Goal: Task Accomplishment & Management: Manage account settings

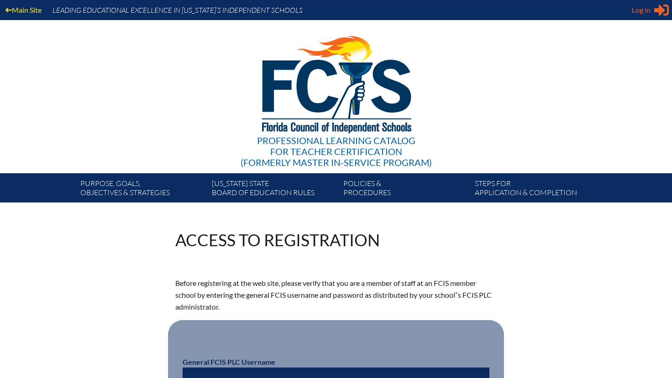
type input "[EMAIL_ADDRESS][DOMAIN_NAME]"
click at [645, 10] on span "Log in" at bounding box center [641, 10] width 19 height 11
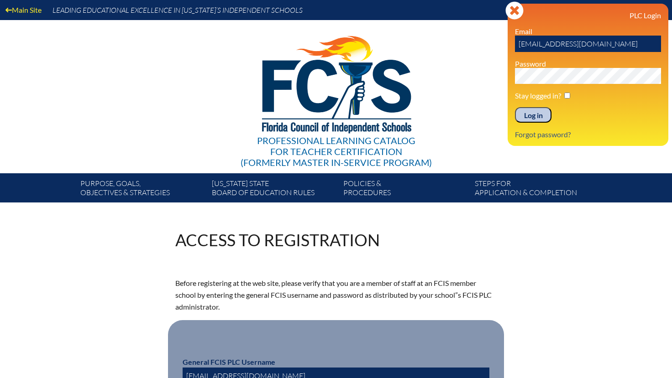
click at [535, 115] on input "Log in" at bounding box center [533, 115] width 37 height 16
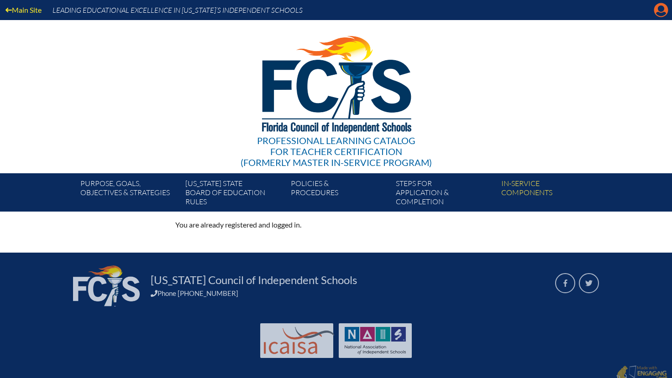
click at [660, 14] on icon "Manage account" at bounding box center [660, 10] width 15 height 15
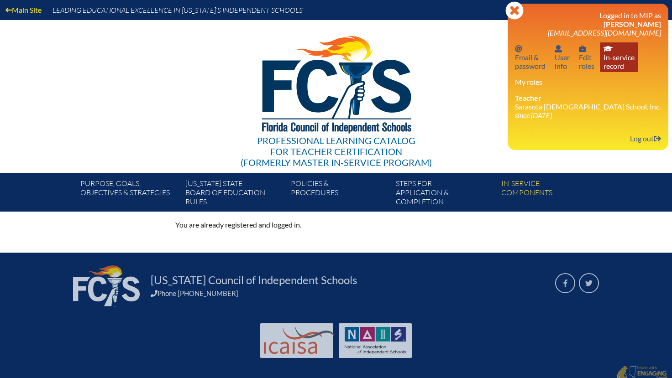
click at [615, 49] on link "In-service record In-service record" at bounding box center [619, 57] width 38 height 30
